Goal: Communication & Community: Connect with others

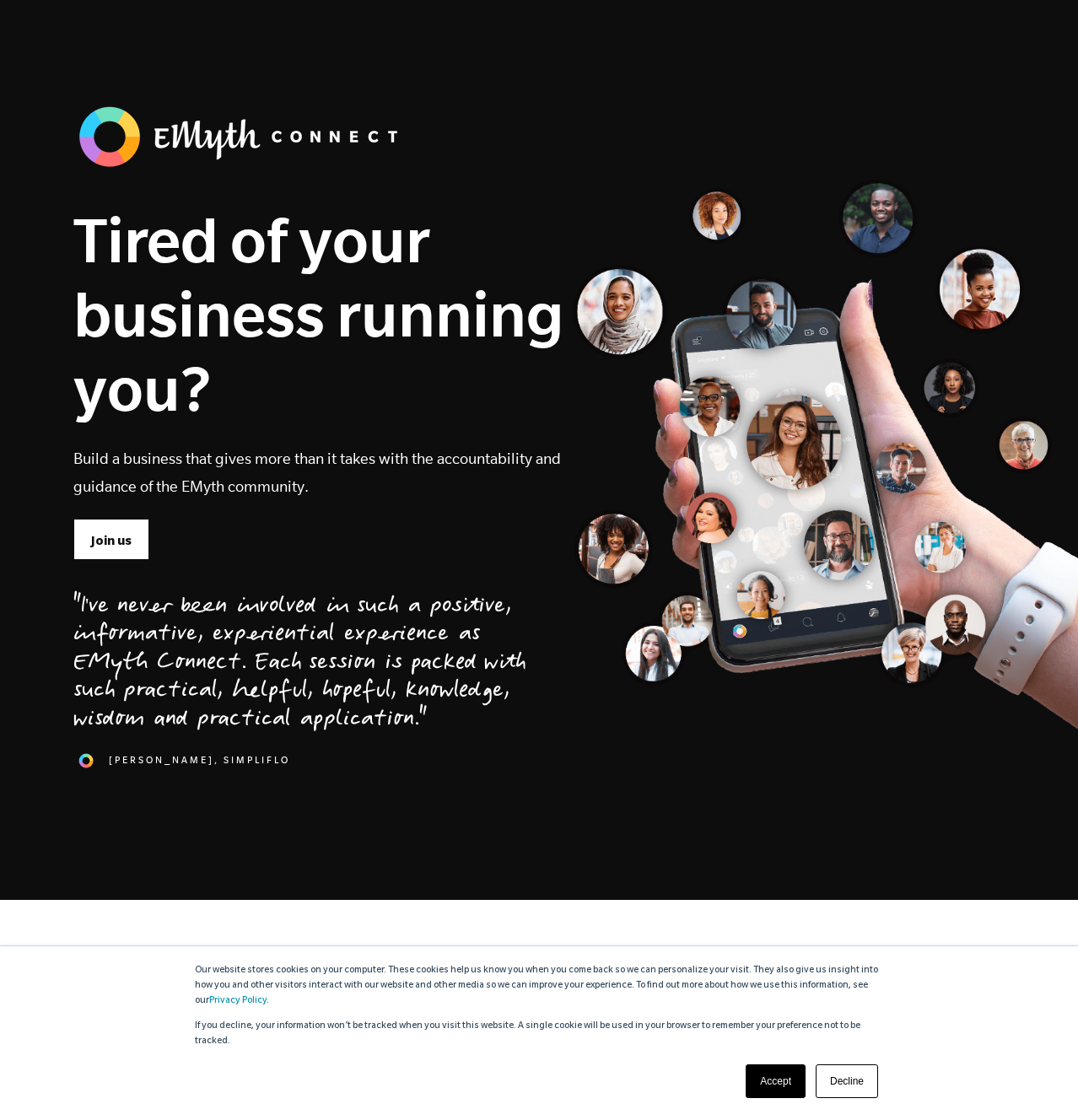
click at [111, 568] on div ""I've never been involved in such a positive, informative, experiential experie…" at bounding box center [300, 680] width 453 height 239
click at [114, 554] on link "Join us" at bounding box center [111, 539] width 76 height 40
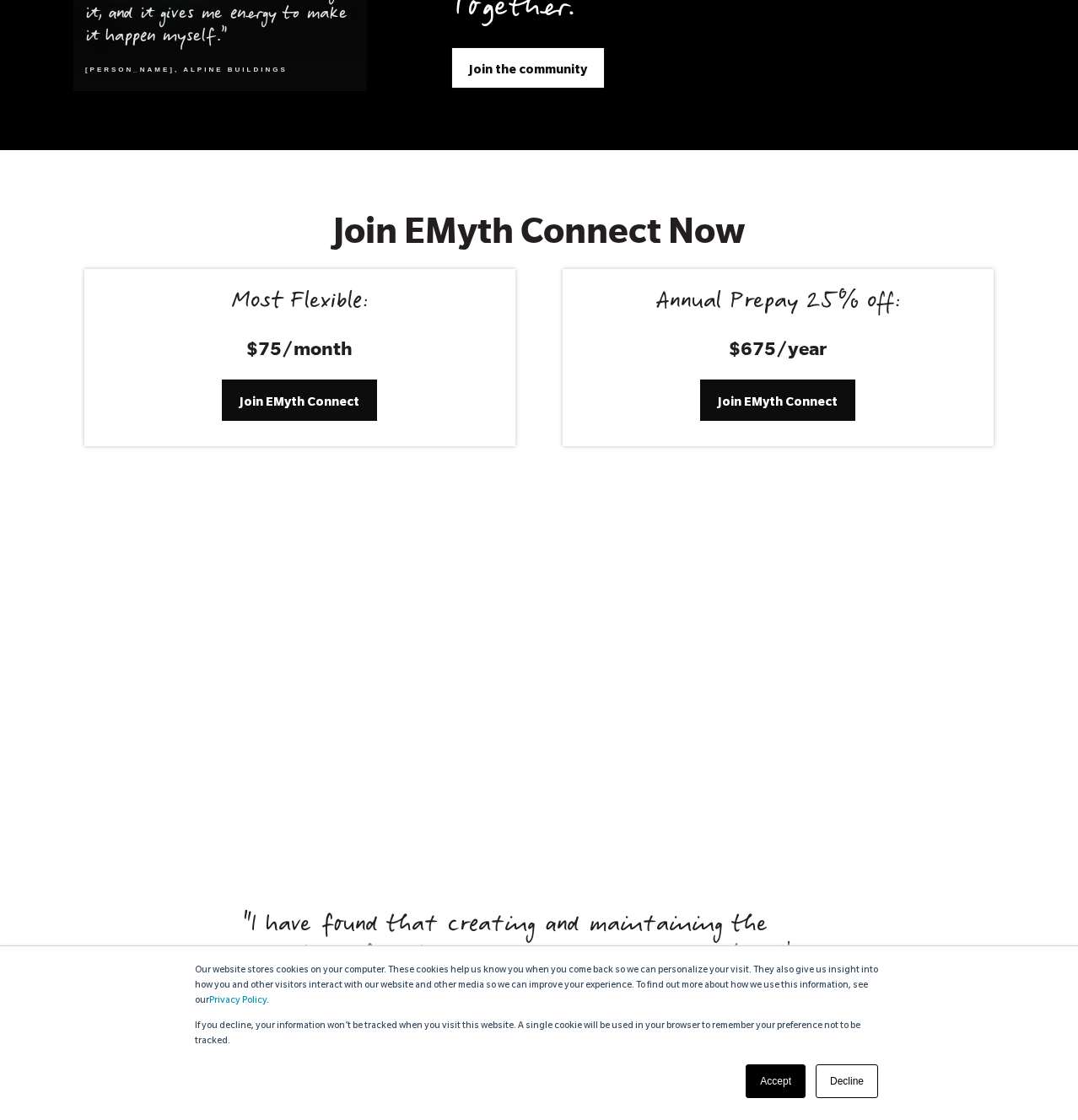
scroll to position [6939, 0]
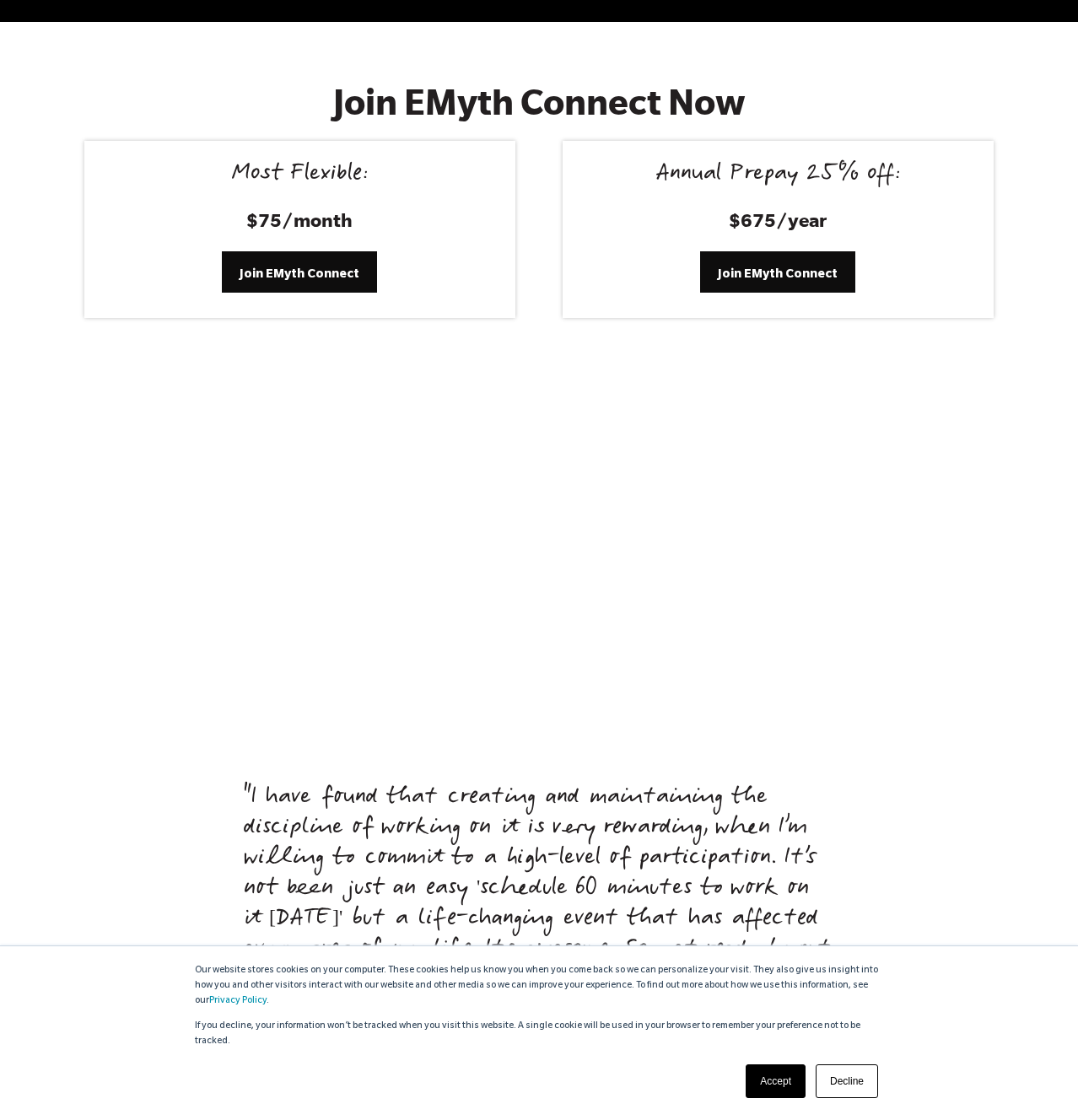
click at [773, 1094] on link "Accept" at bounding box center [776, 1081] width 60 height 34
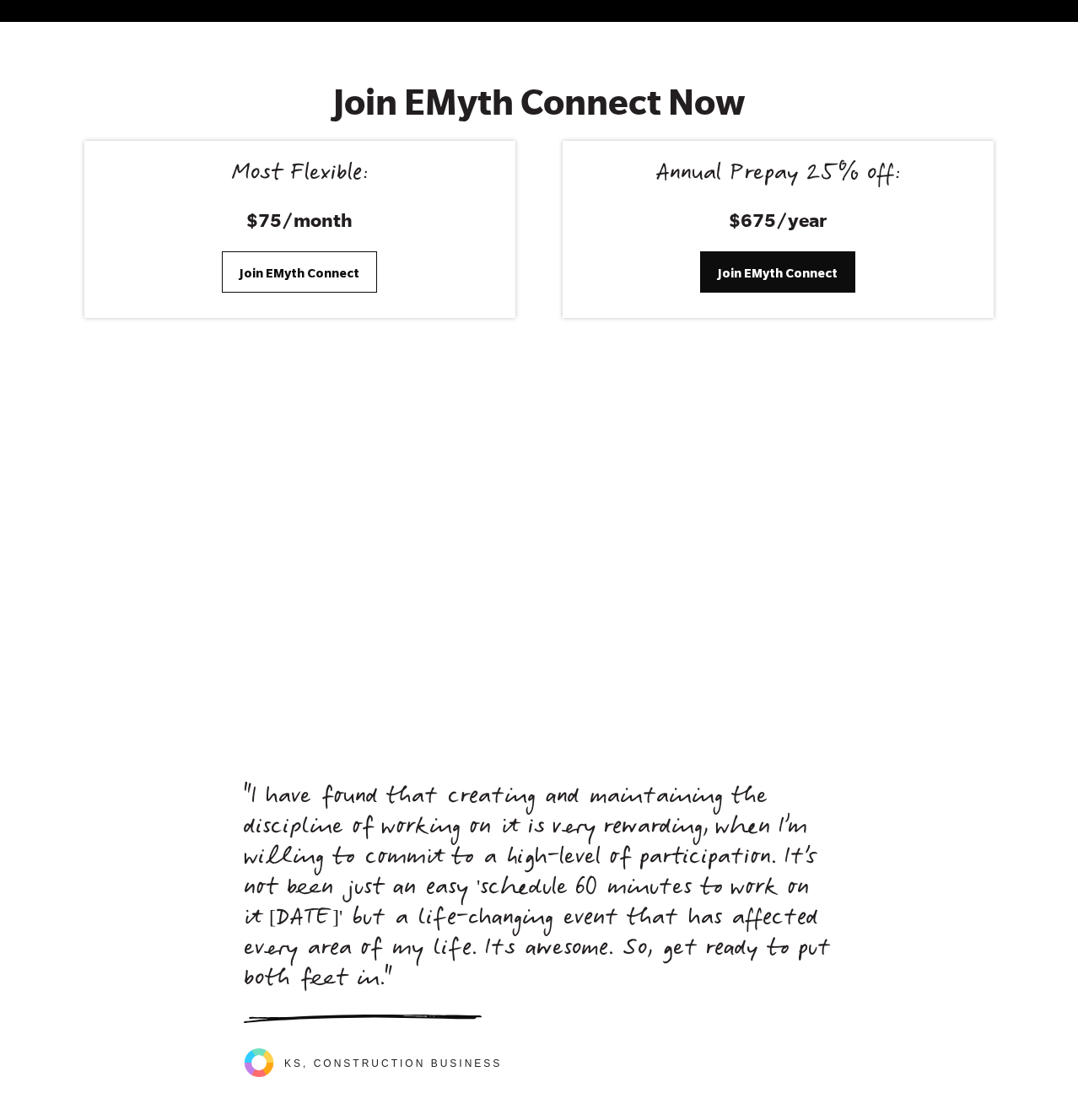
click at [317, 264] on span "Join EMyth Connect" at bounding box center [299, 274] width 119 height 19
